Goal: Find contact information: Find contact information

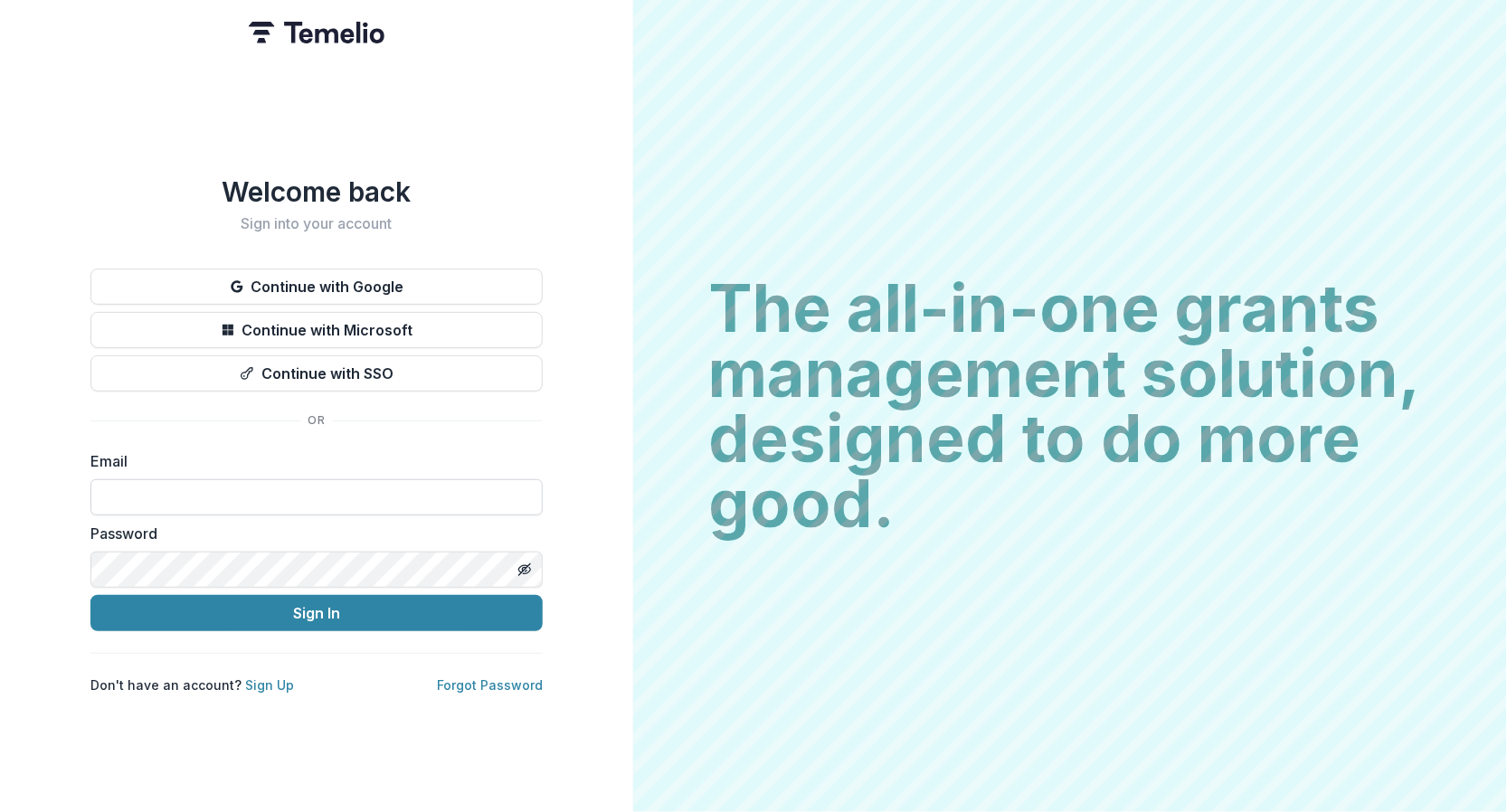
click at [434, 490] on input at bounding box center [316, 496] width 452 height 36
type input "**********"
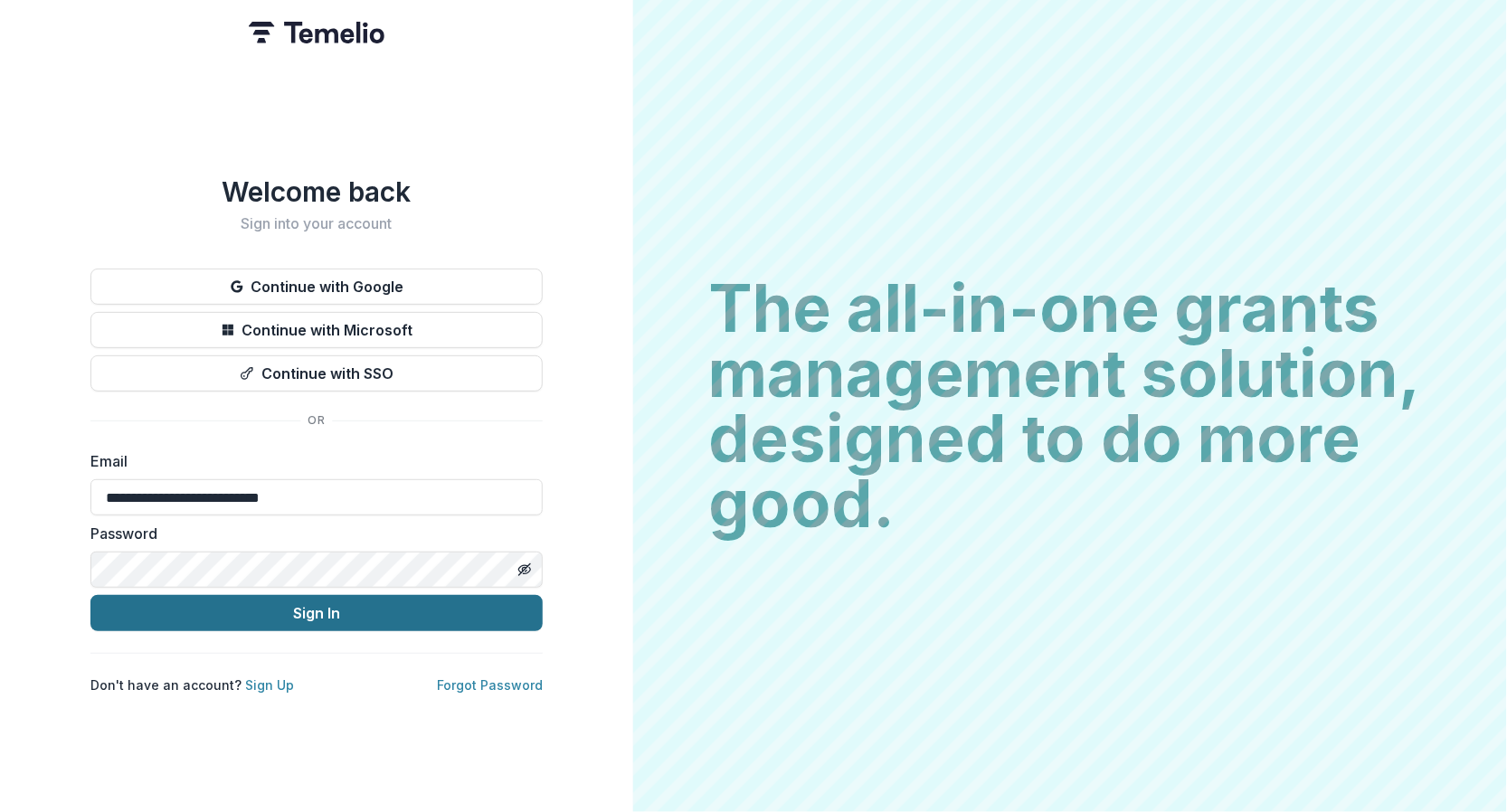
click at [434, 615] on button "Sign In" at bounding box center [316, 613] width 452 height 36
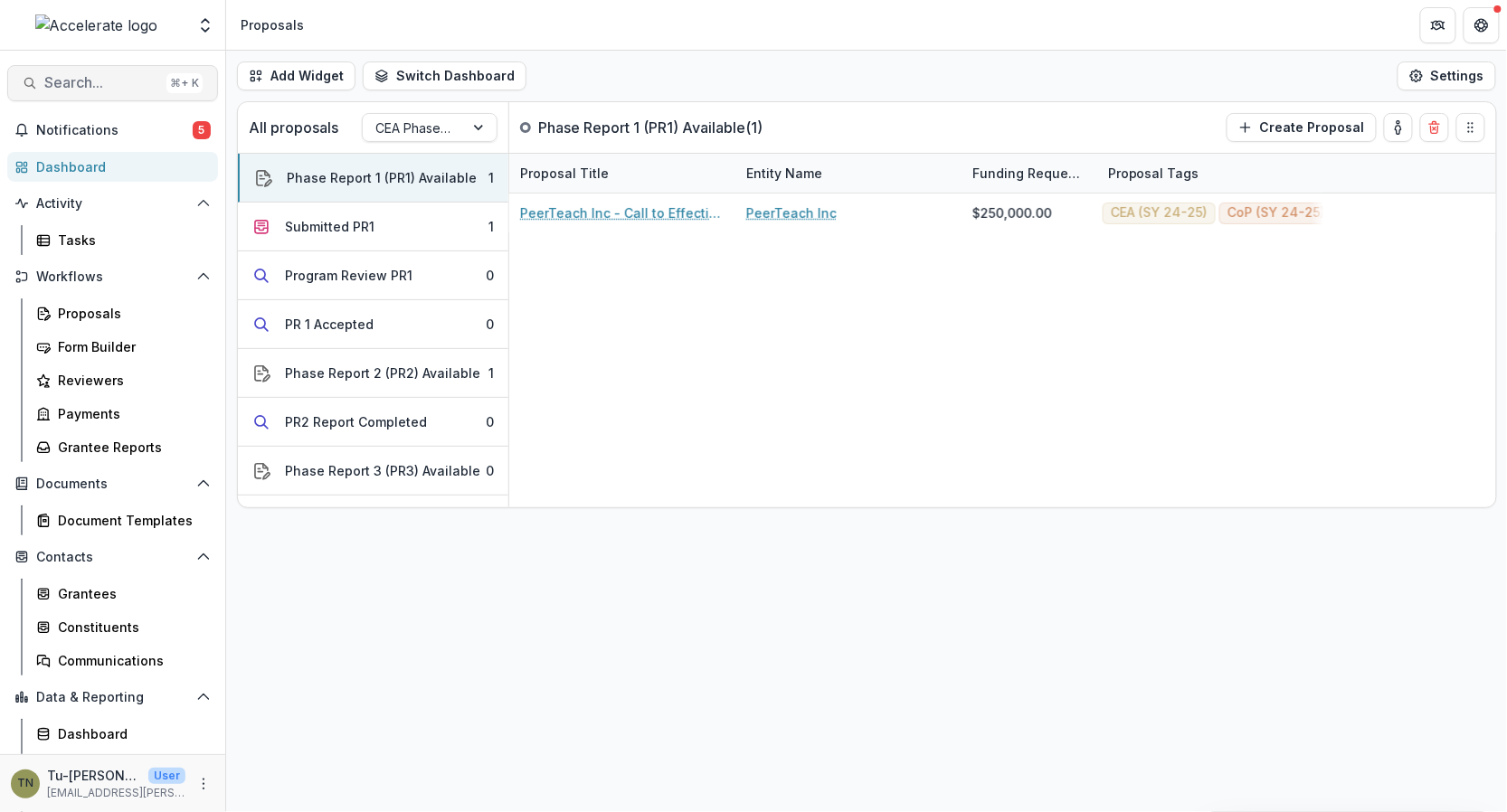
click at [104, 83] on span "Search..." at bounding box center [102, 83] width 115 height 17
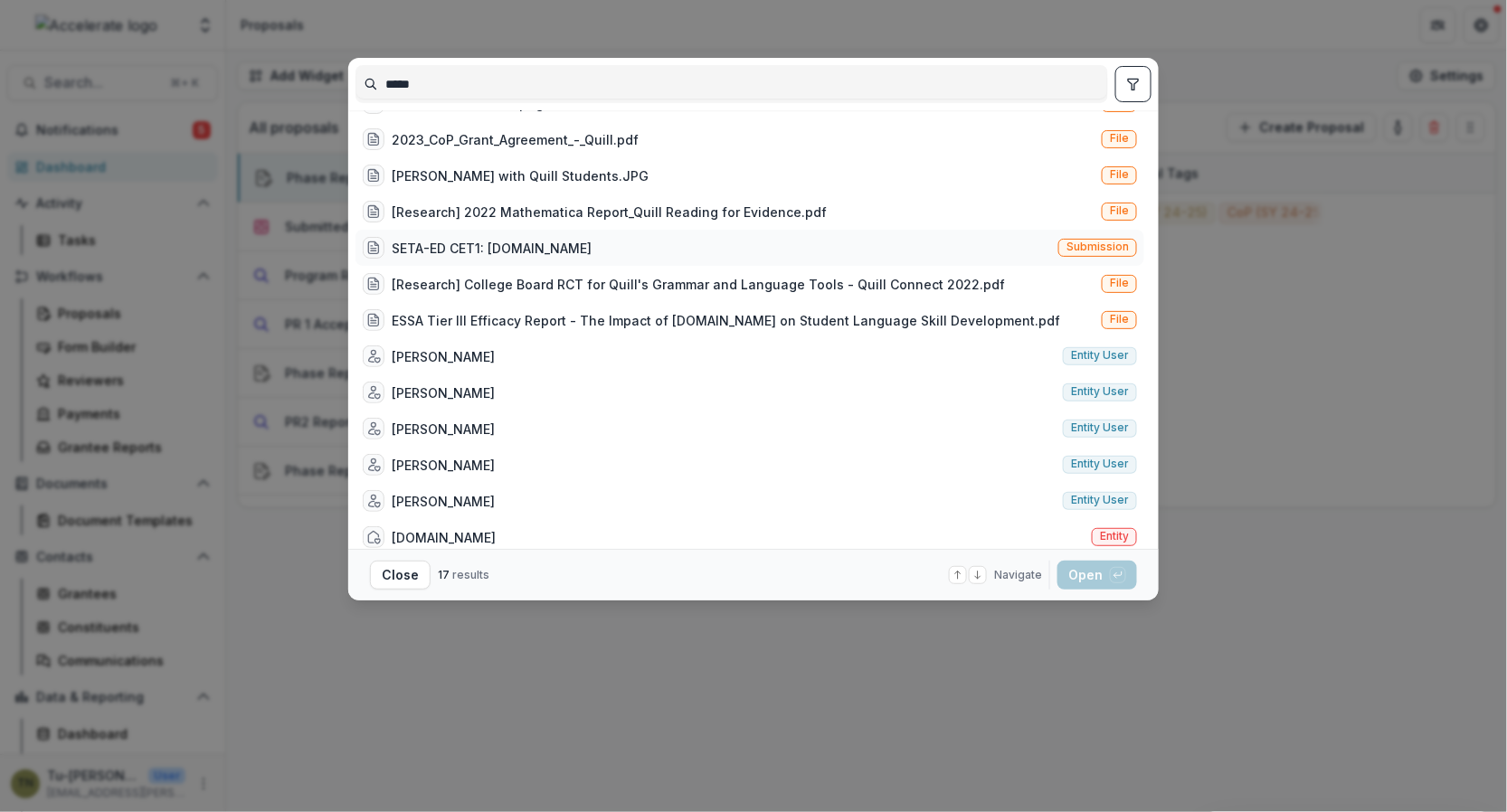
scroll to position [190, 0]
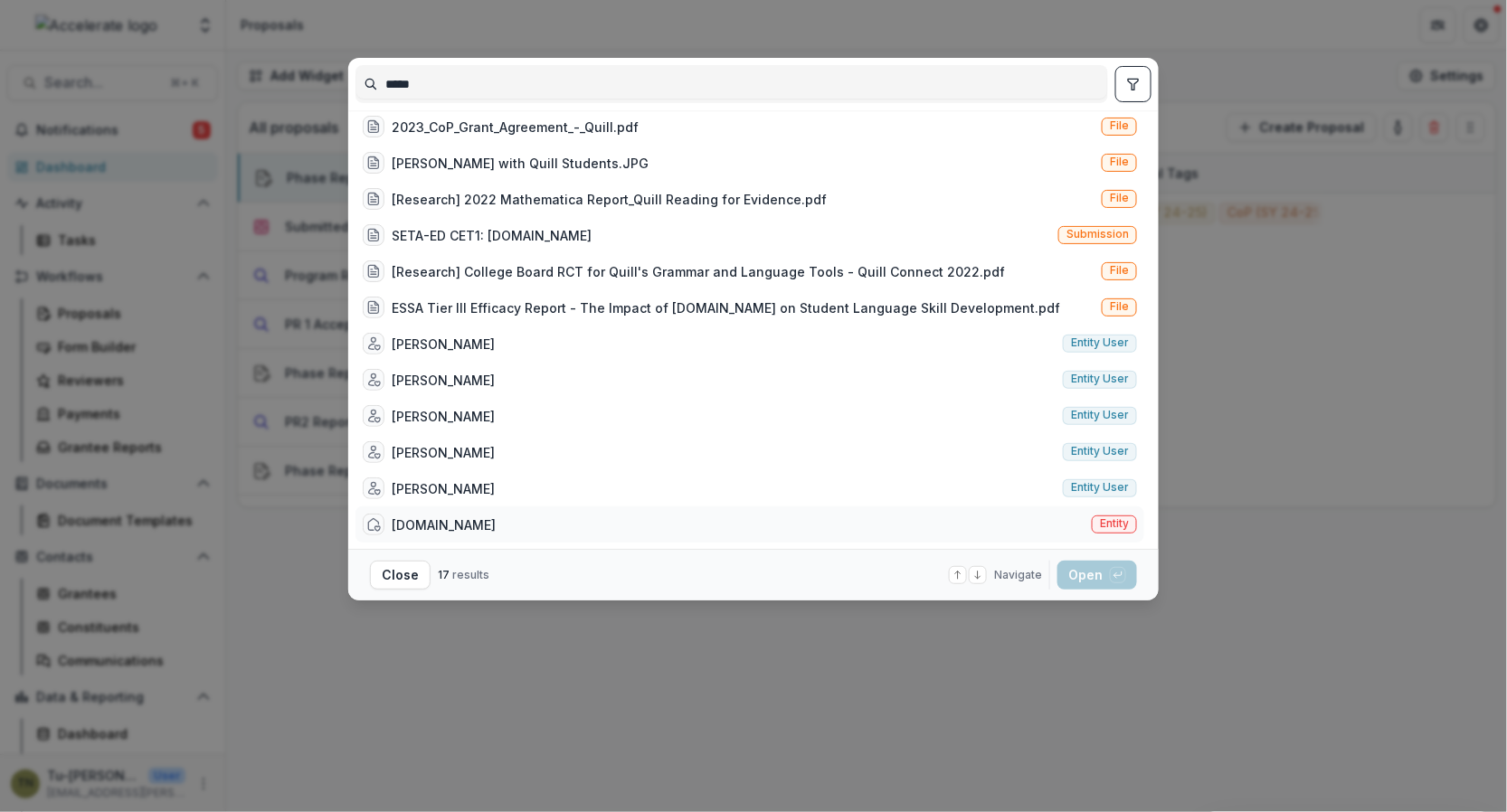
type input "*****"
click at [461, 514] on div "Quill.org Entity" at bounding box center [749, 524] width 789 height 36
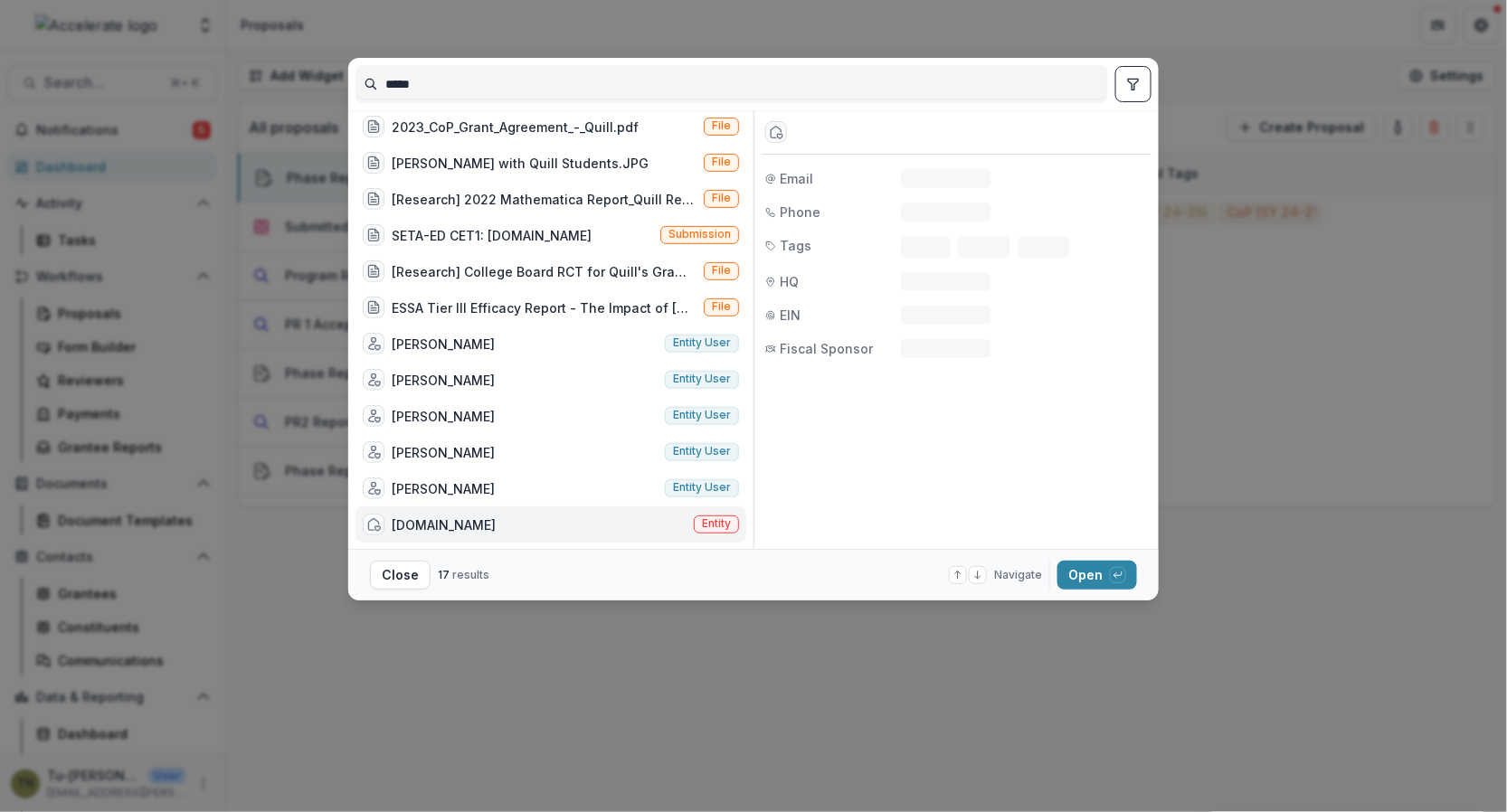
scroll to position [174, 0]
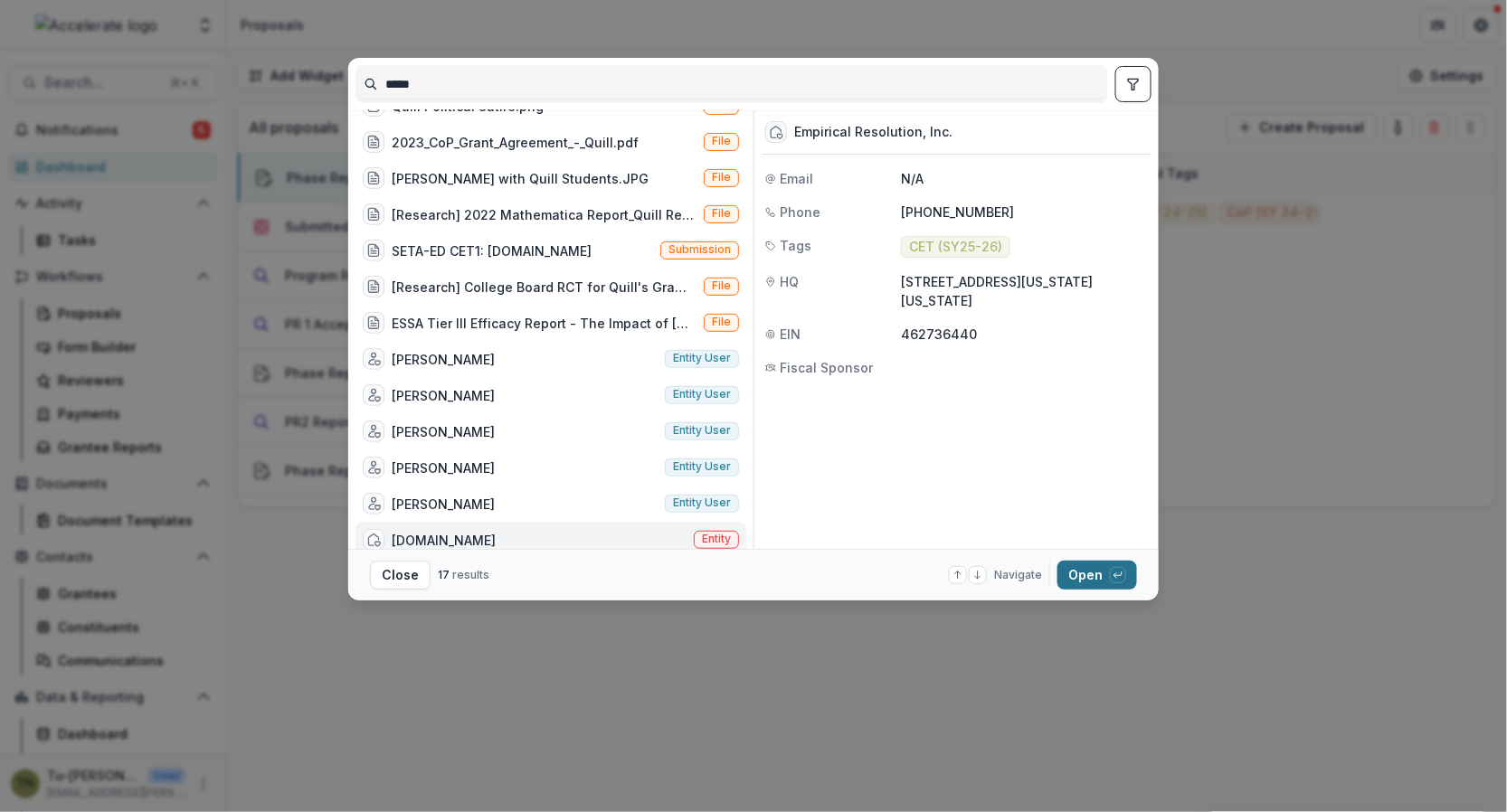
click at [1082, 573] on button "Open with enter key" at bounding box center [1098, 575] width 79 height 29
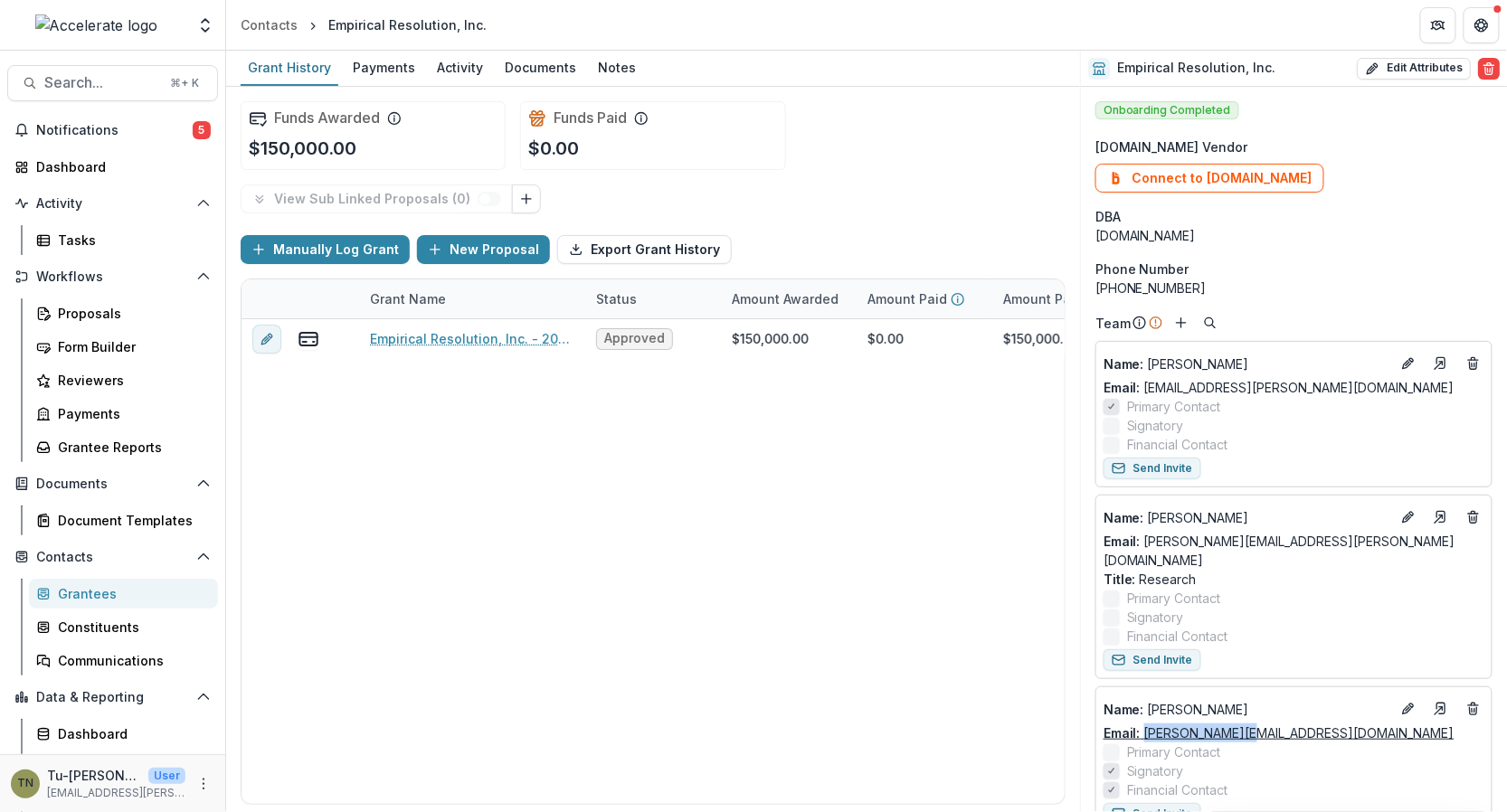
drag, startPoint x: 1251, startPoint y: 711, endPoint x: 1144, endPoint y: 710, distance: 107.0
click at [1144, 724] on div "Email: peter@quill.org" at bounding box center [1293, 734] width 380 height 19
copy link "peter@quill.org"
click at [122, 238] on div "Tasks" at bounding box center [131, 240] width 145 height 19
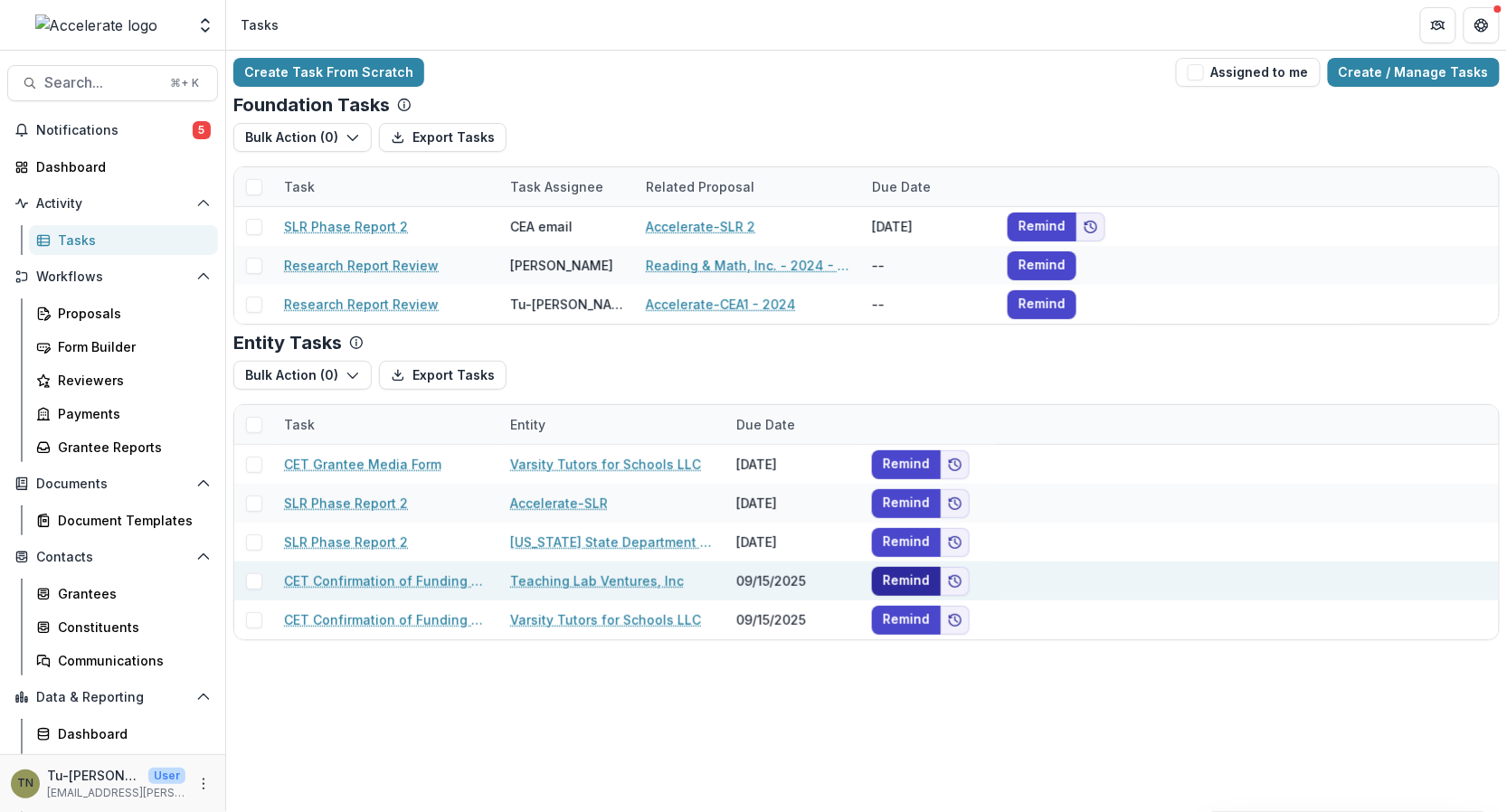
click at [889, 580] on button "Remind" at bounding box center [906, 582] width 69 height 29
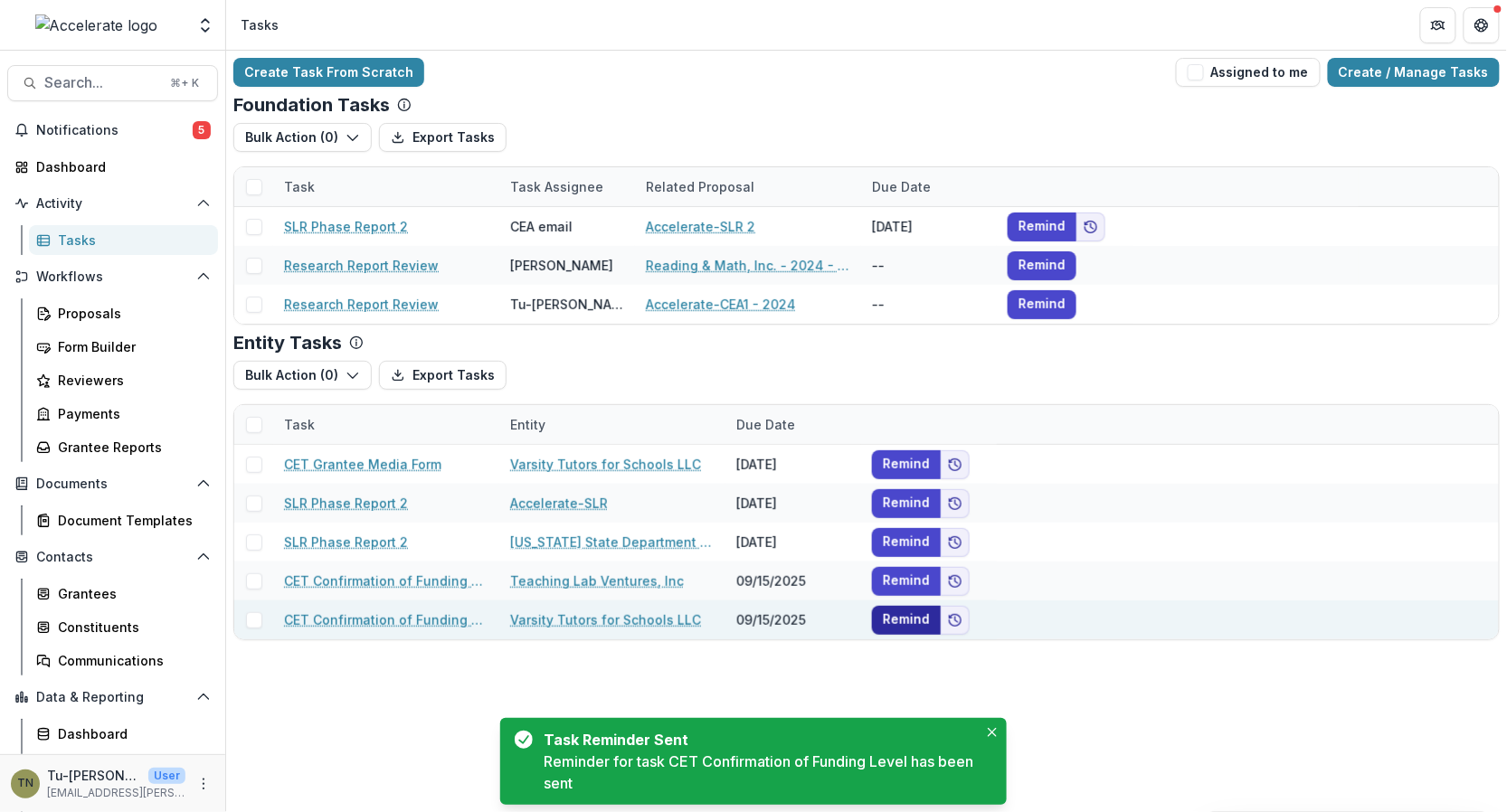
click at [900, 616] on button "Remind" at bounding box center [906, 620] width 69 height 29
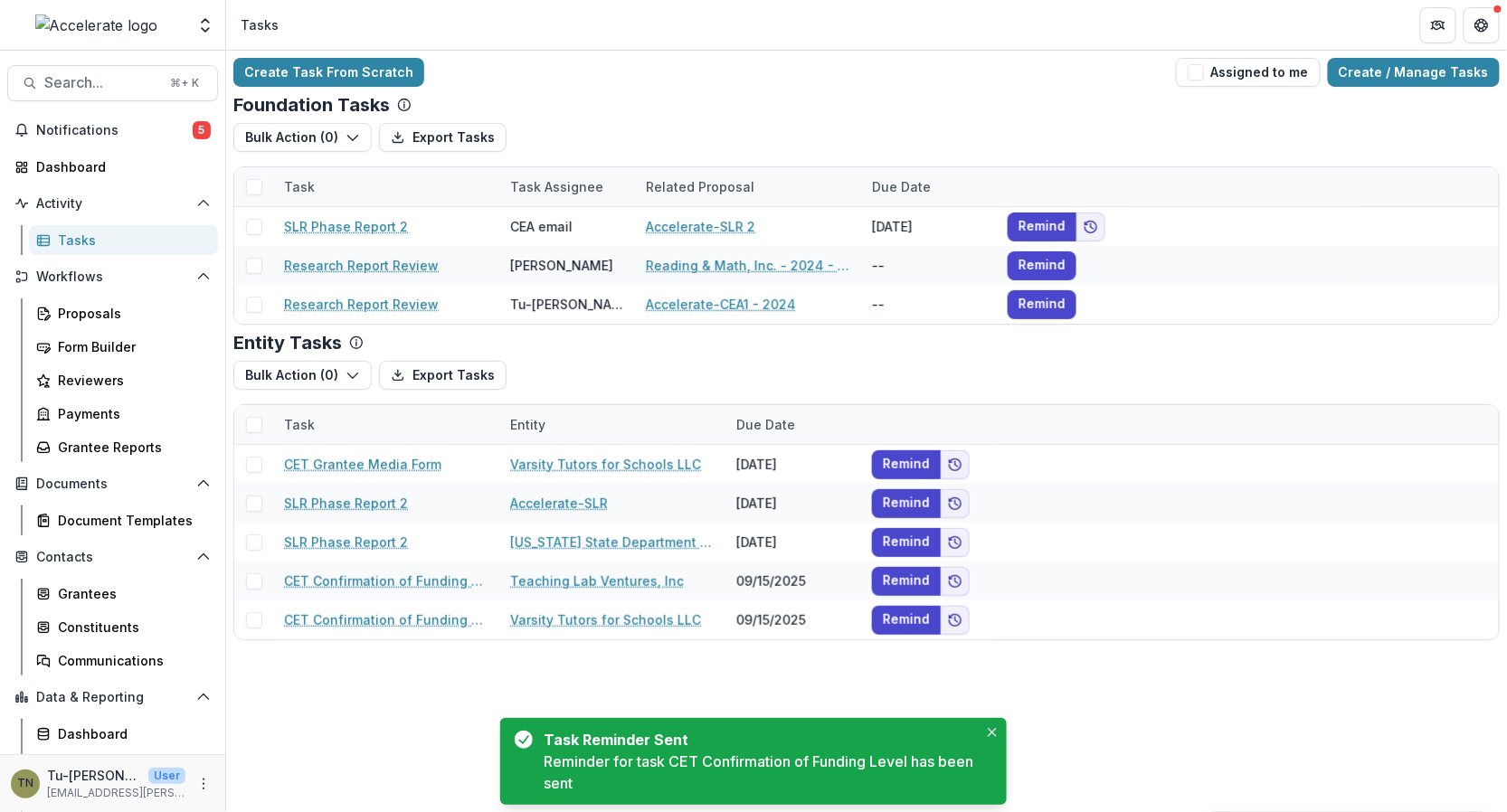
click at [626, 651] on div "Create Task From Scratch Assigned to me Create / Manage Tasks Foundation Tasks …" at bounding box center [866, 431] width 1281 height 762
